Goal: Navigation & Orientation: Find specific page/section

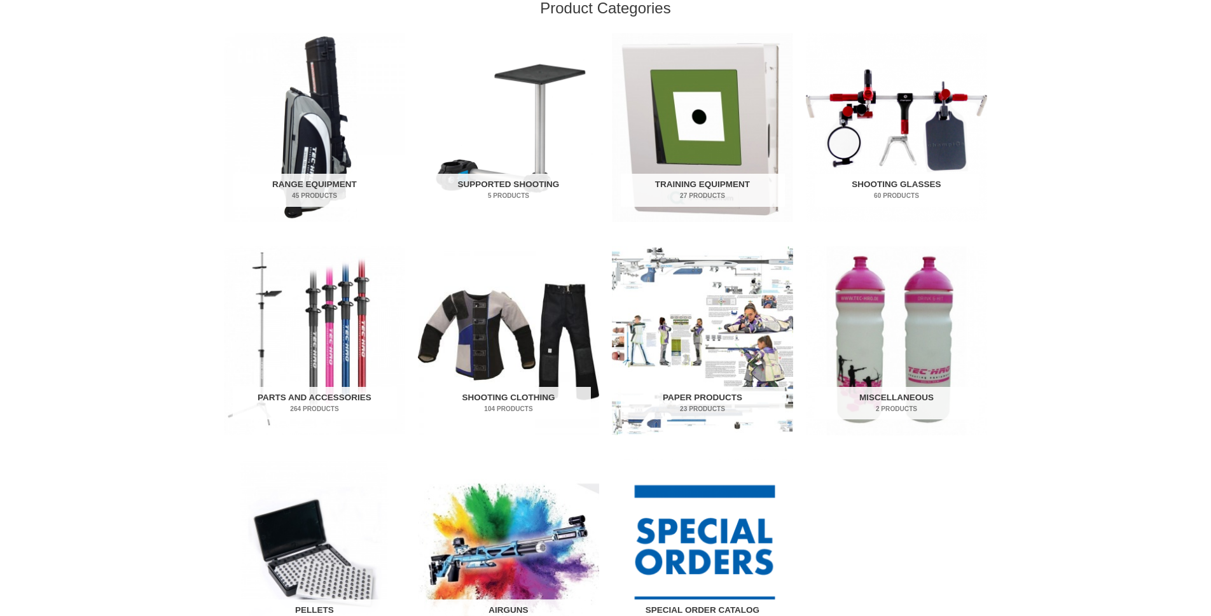
scroll to position [624, 0]
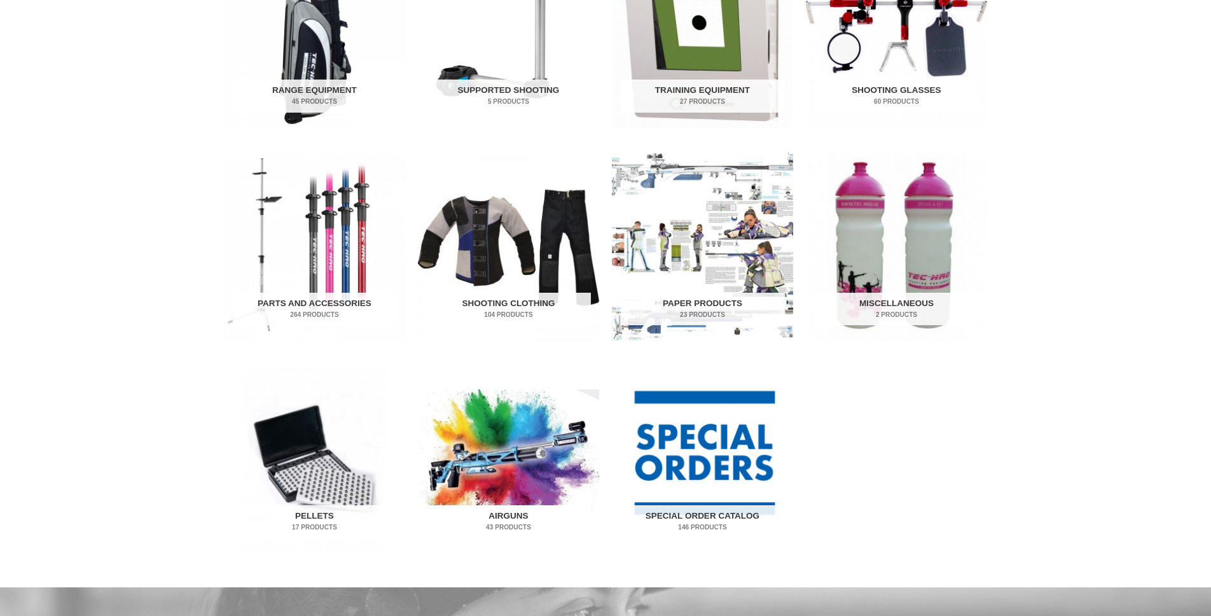
click at [544, 364] on img "Visit product category Airguns" at bounding box center [508, 458] width 181 height 189
click at [520, 364] on img "Visit product category Airguns" at bounding box center [508, 458] width 181 height 189
click at [507, 505] on h2 "Airguns 43 Products" at bounding box center [509, 521] width 164 height 33
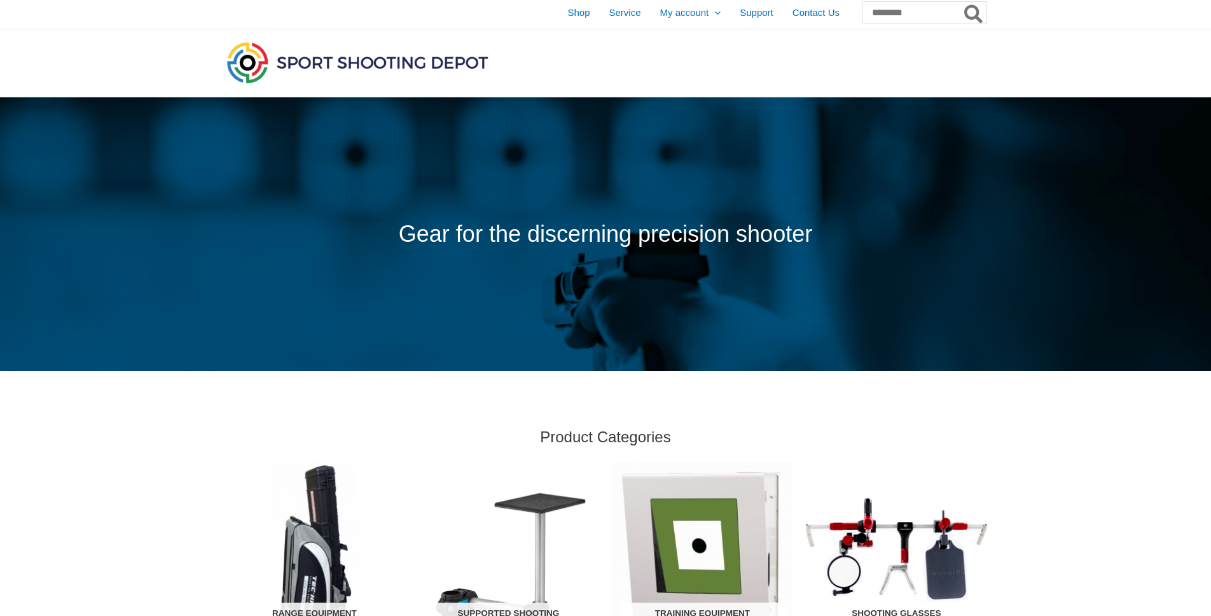
scroll to position [0, 0]
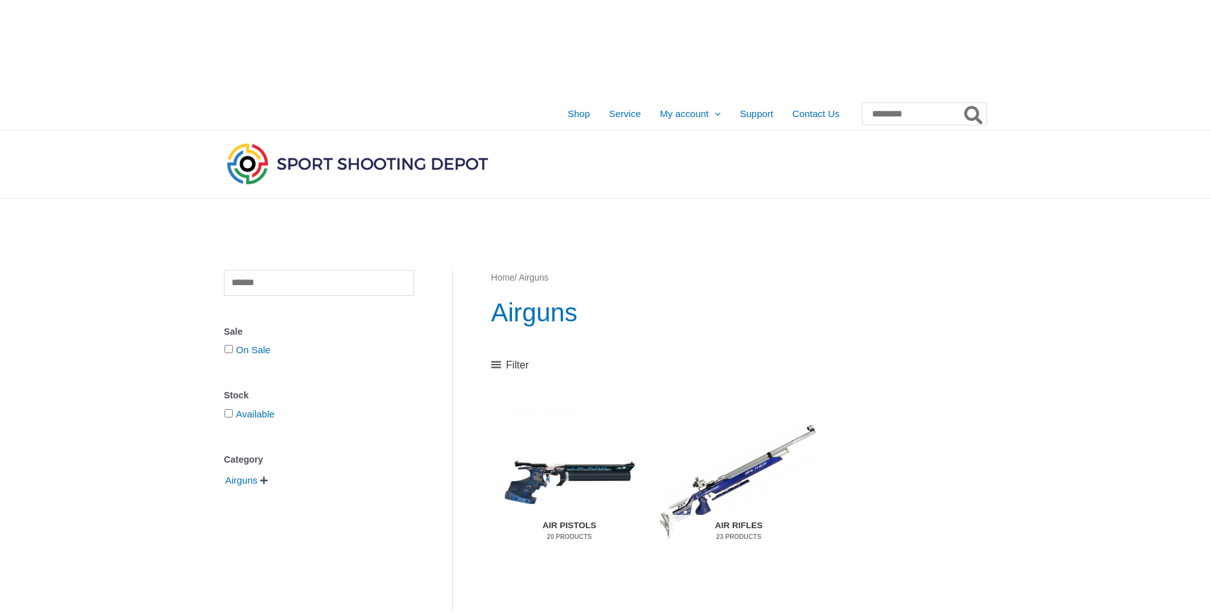
drag, startPoint x: 336, startPoint y: 340, endPoint x: 329, endPoint y: 335, distance: 8.3
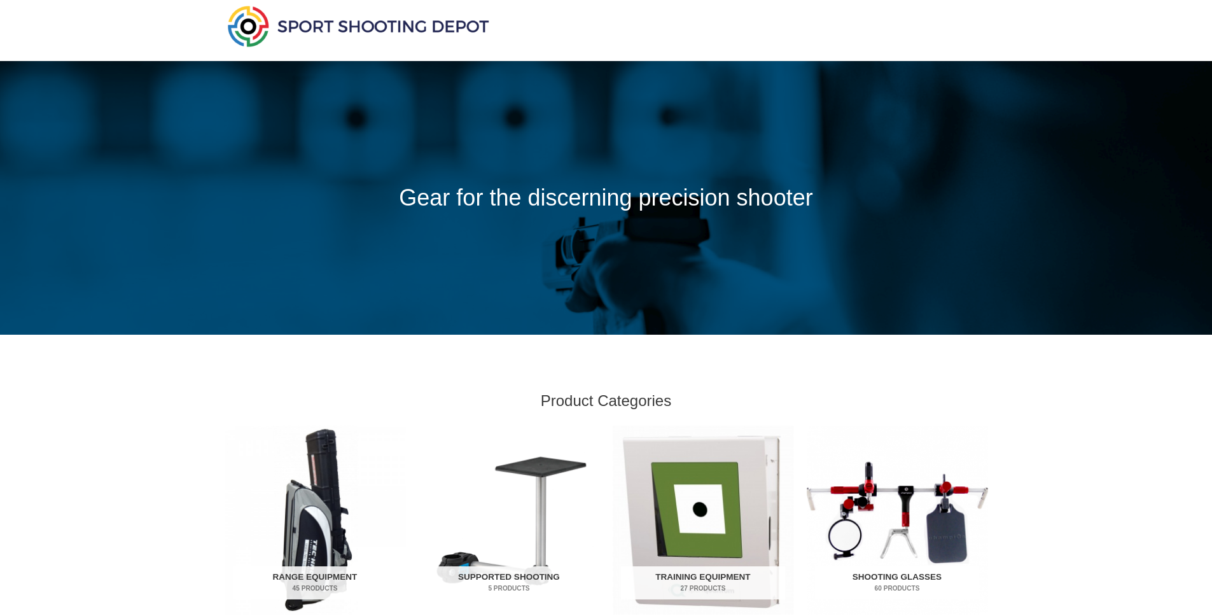
scroll to position [29, 0]
